Goal: Check status

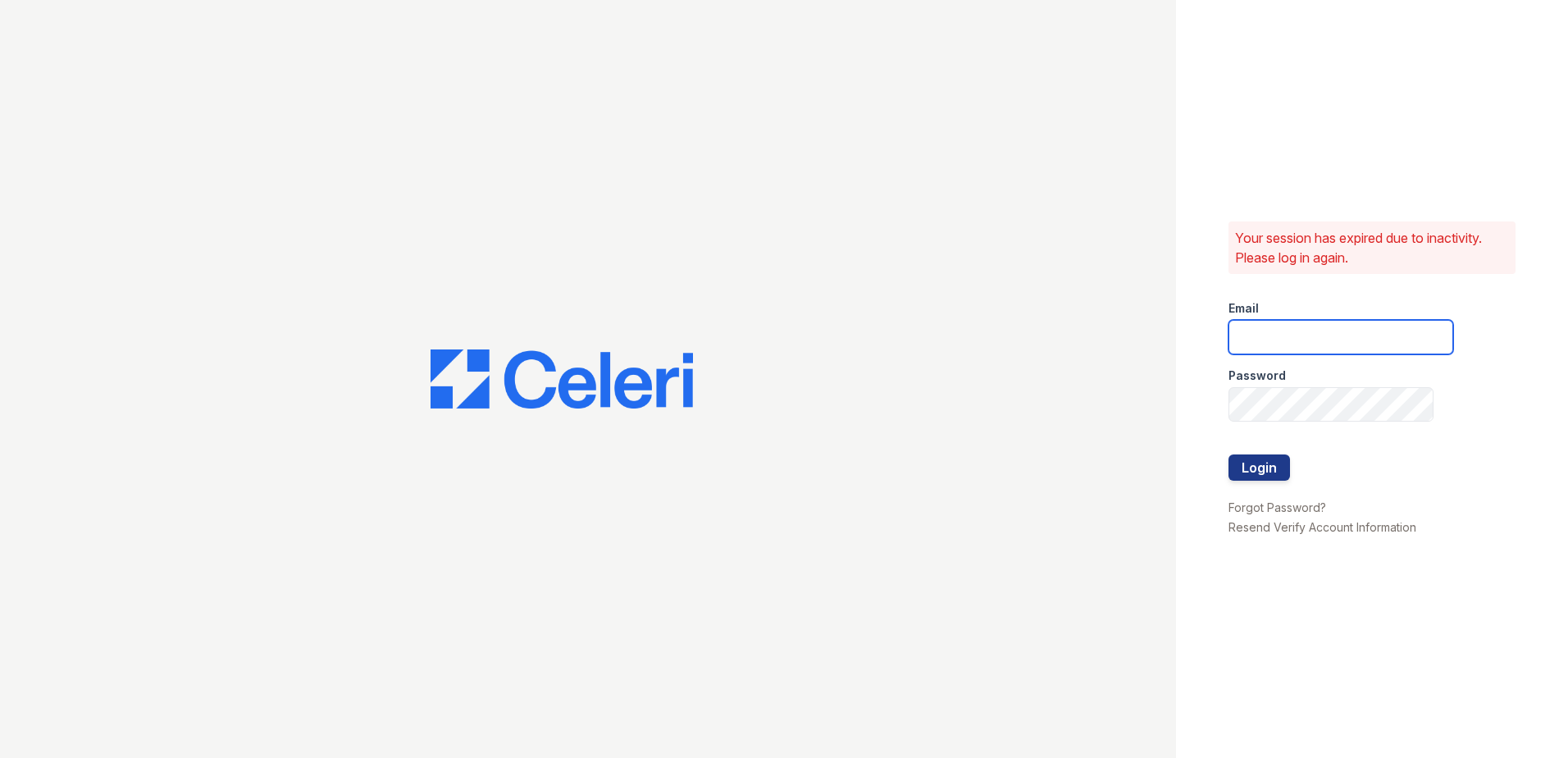
click at [1245, 342] on input "email" at bounding box center [1341, 337] width 225 height 34
type input "mgamble@mmgmgt.com"
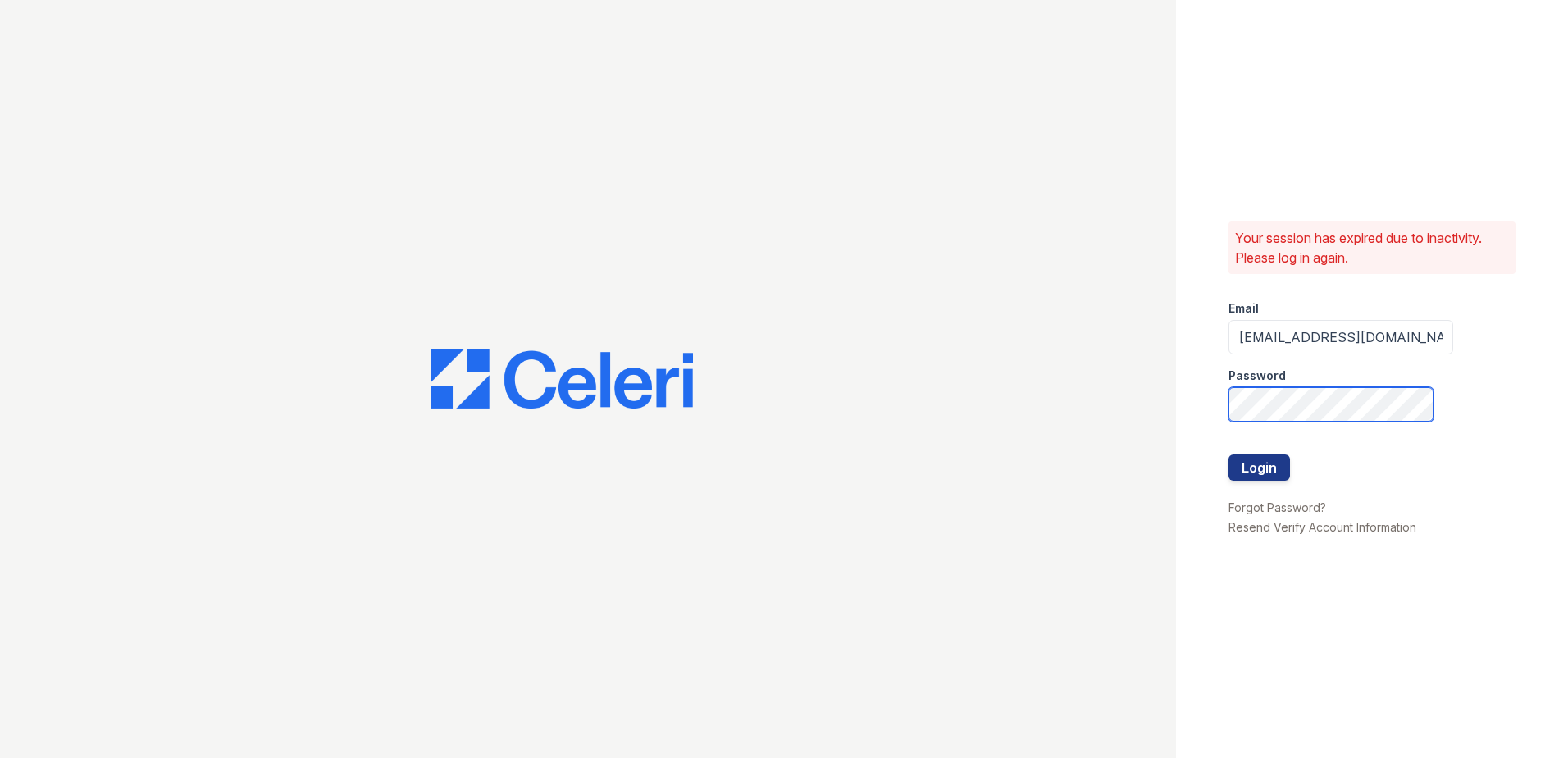
click at [1228, 454] on button "Login" at bounding box center [1259, 467] width 62 height 27
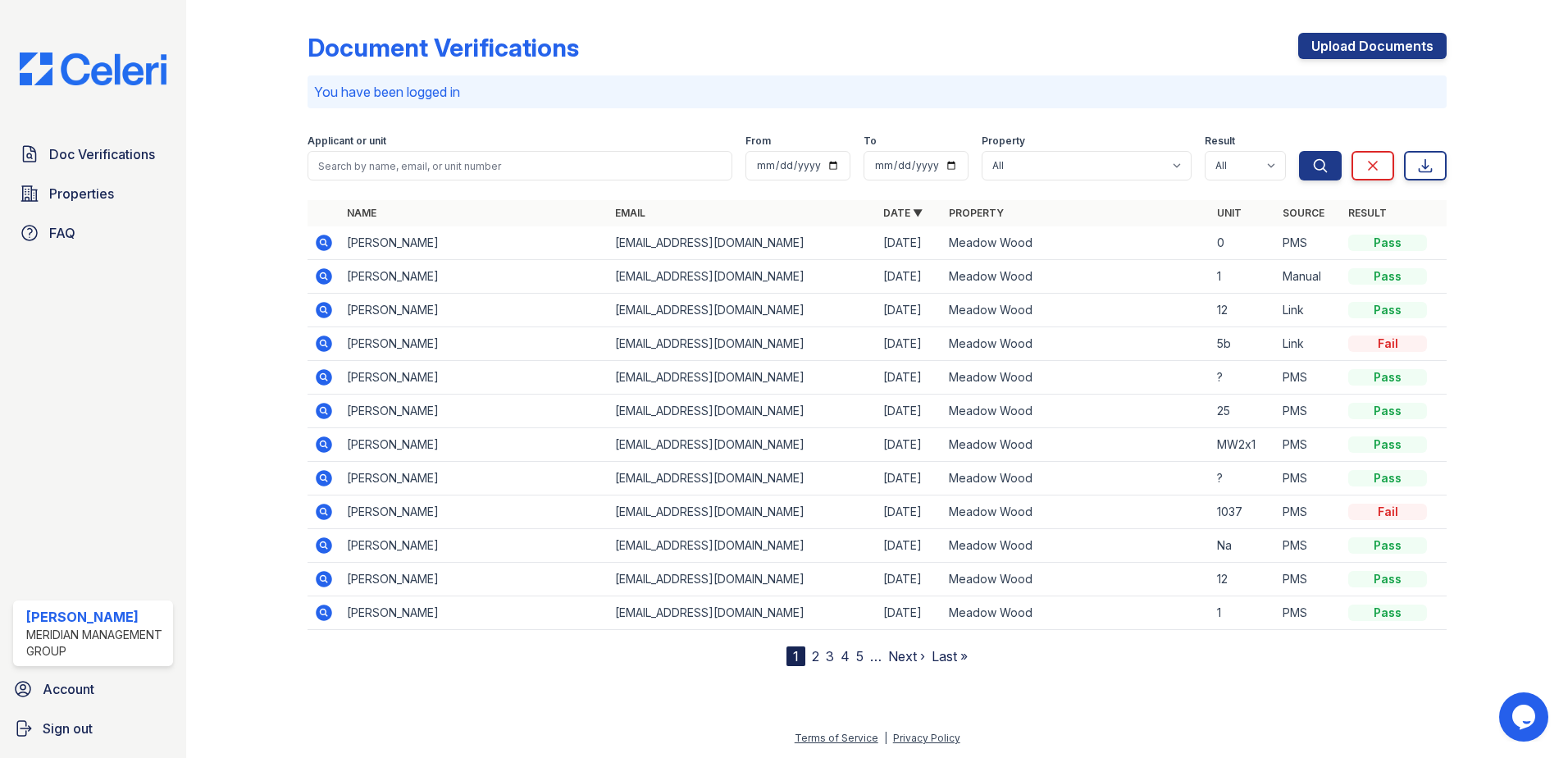
click at [328, 341] on icon at bounding box center [323, 343] width 16 height 16
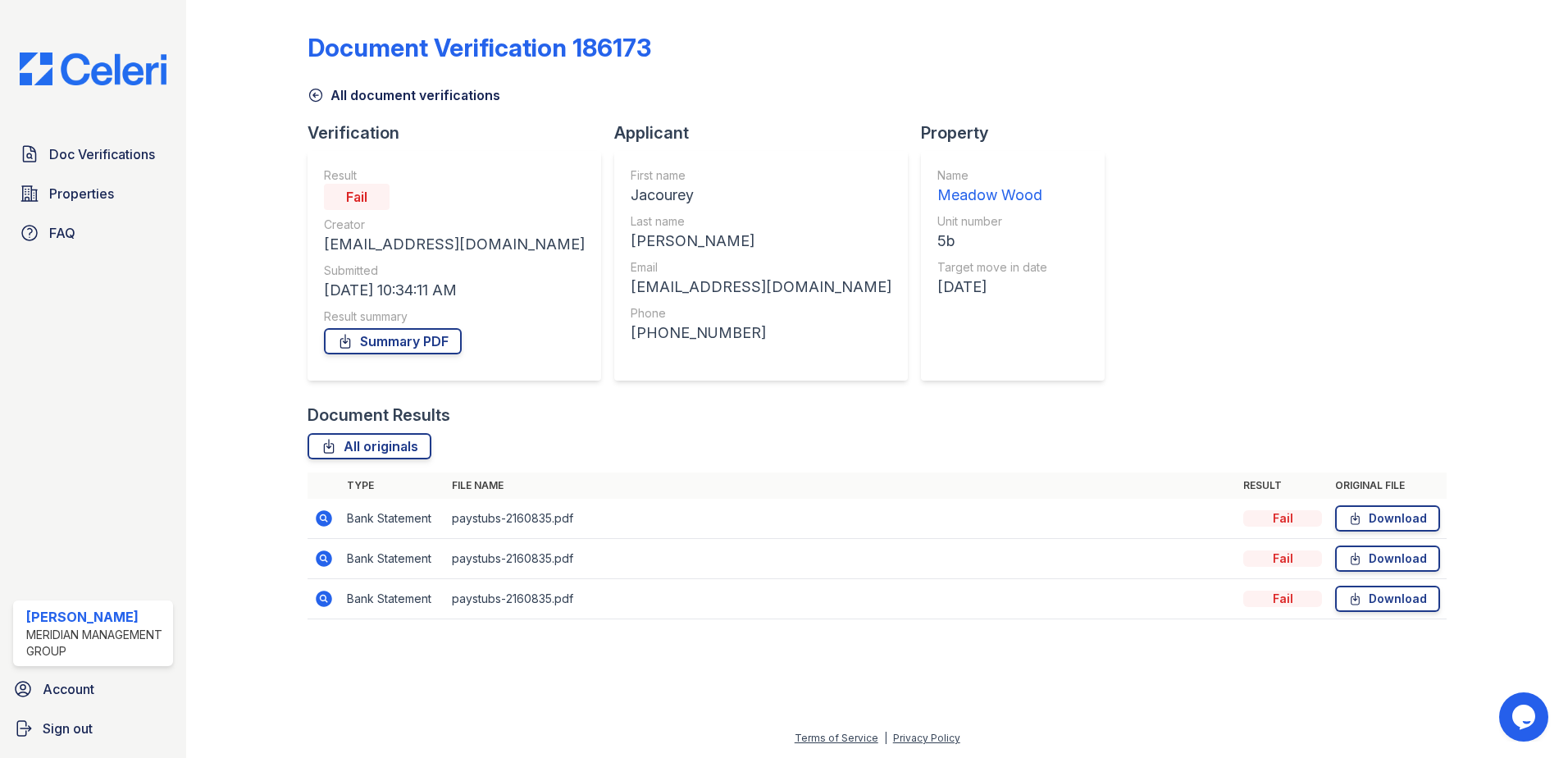
click at [327, 516] on icon at bounding box center [323, 518] width 16 height 16
